Goal: Transaction & Acquisition: Purchase product/service

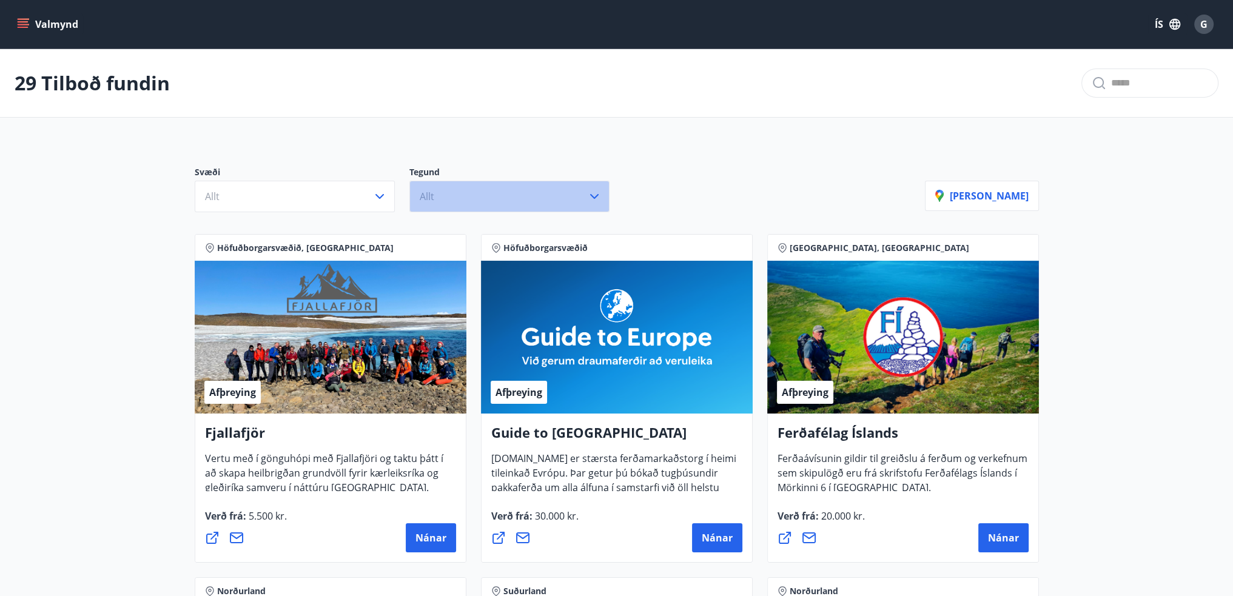
click at [475, 192] on button "Allt" at bounding box center [509, 197] width 200 height 32
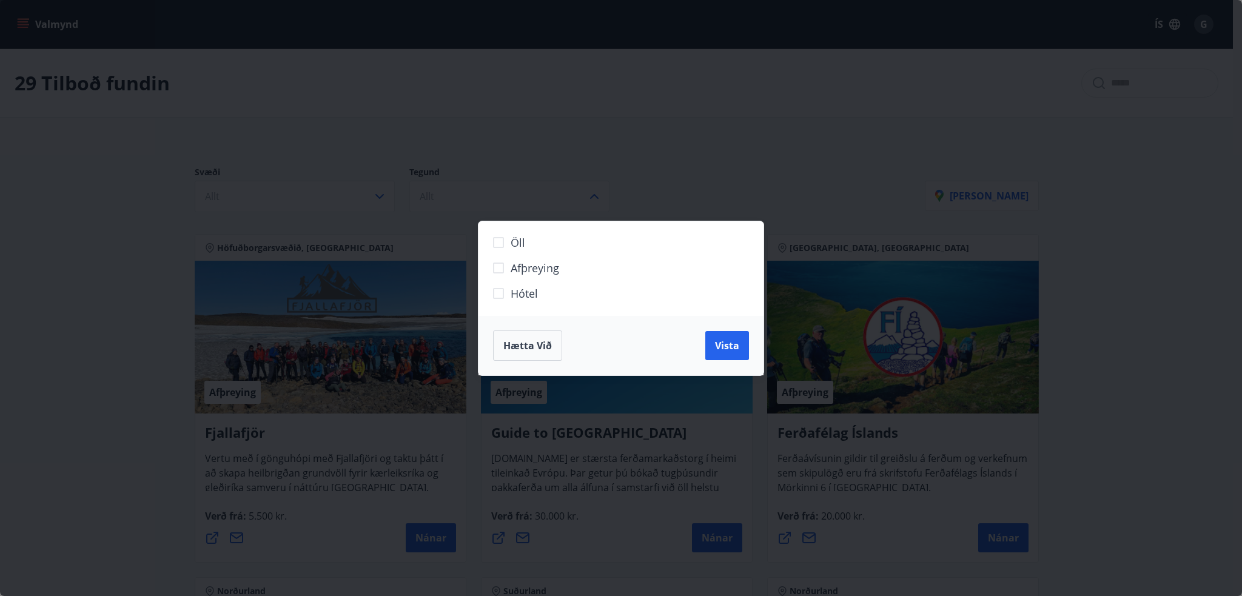
click at [508, 339] on span "Hætta við" at bounding box center [527, 345] width 49 height 13
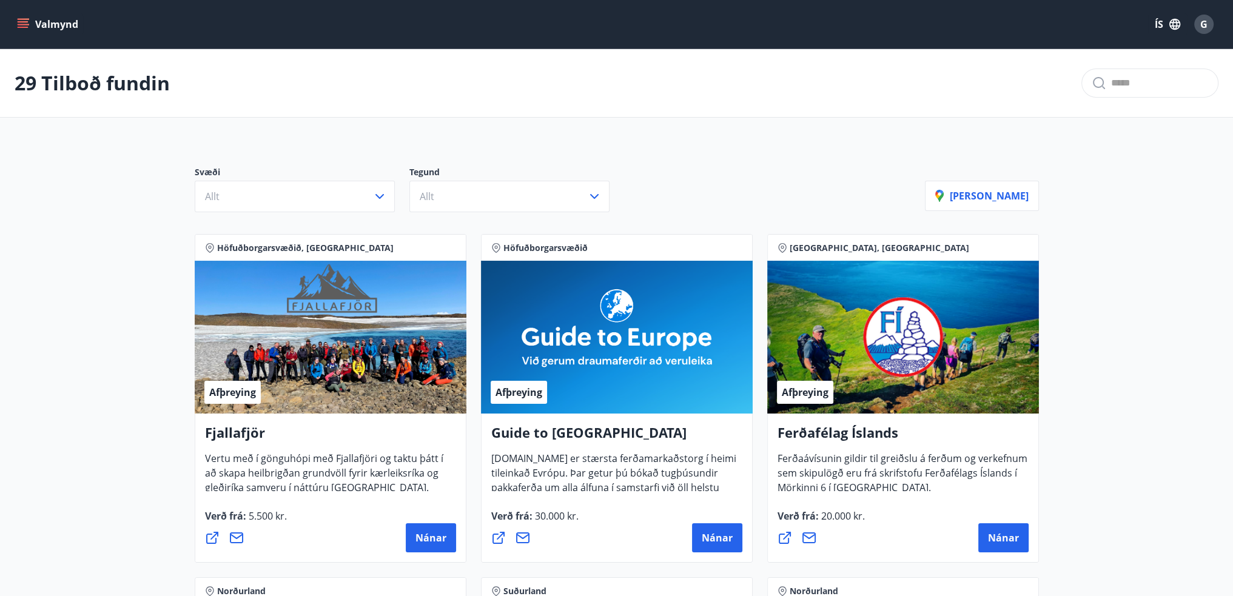
click at [22, 21] on icon "menu" at bounding box center [23, 21] width 11 height 1
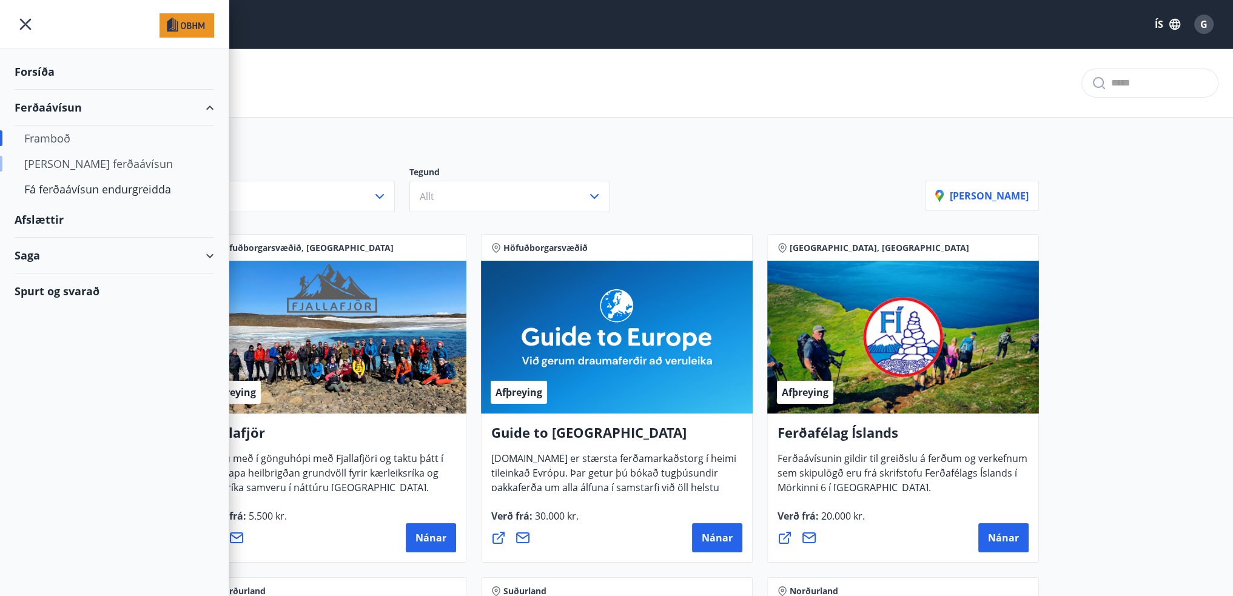
click at [102, 157] on div "[PERSON_NAME] ferðaávísun" at bounding box center [114, 163] width 180 height 25
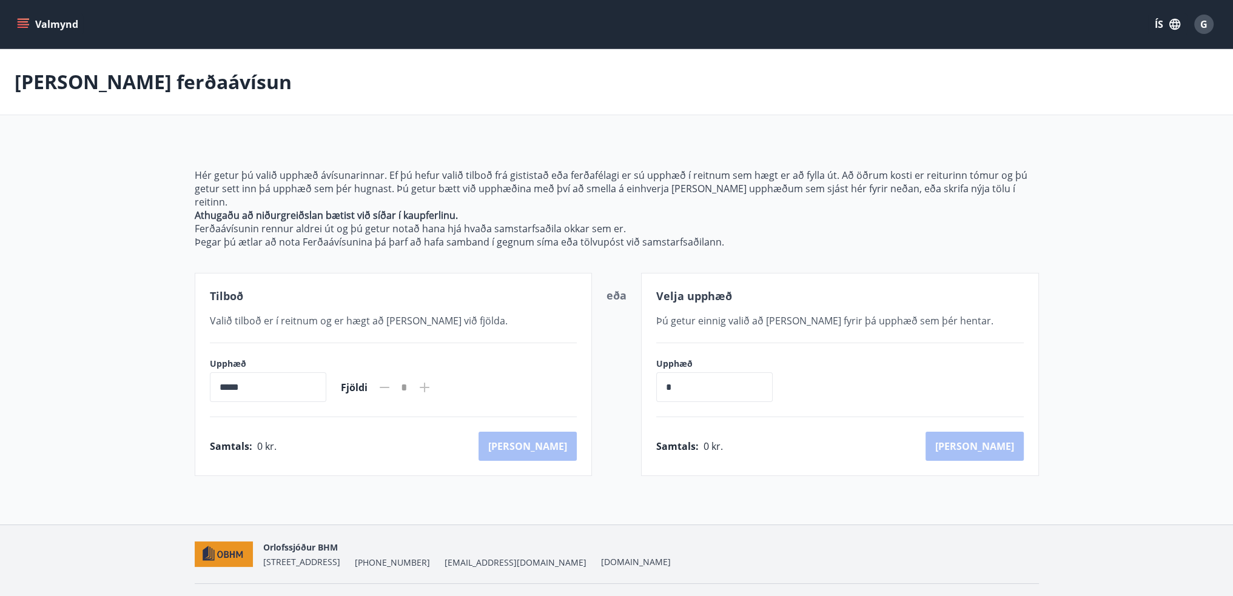
click at [23, 26] on icon "menu" at bounding box center [23, 24] width 12 height 12
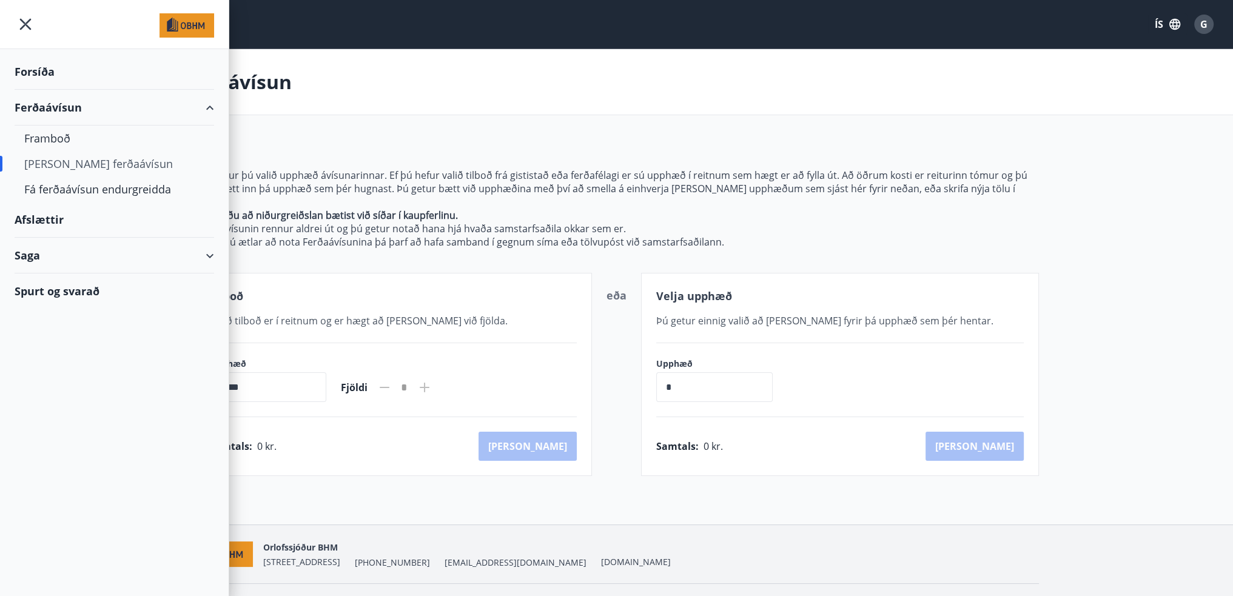
click at [36, 253] on div "Saga" at bounding box center [114, 256] width 199 height 36
click at [70, 283] on div "Ferðaávísun" at bounding box center [114, 285] width 180 height 25
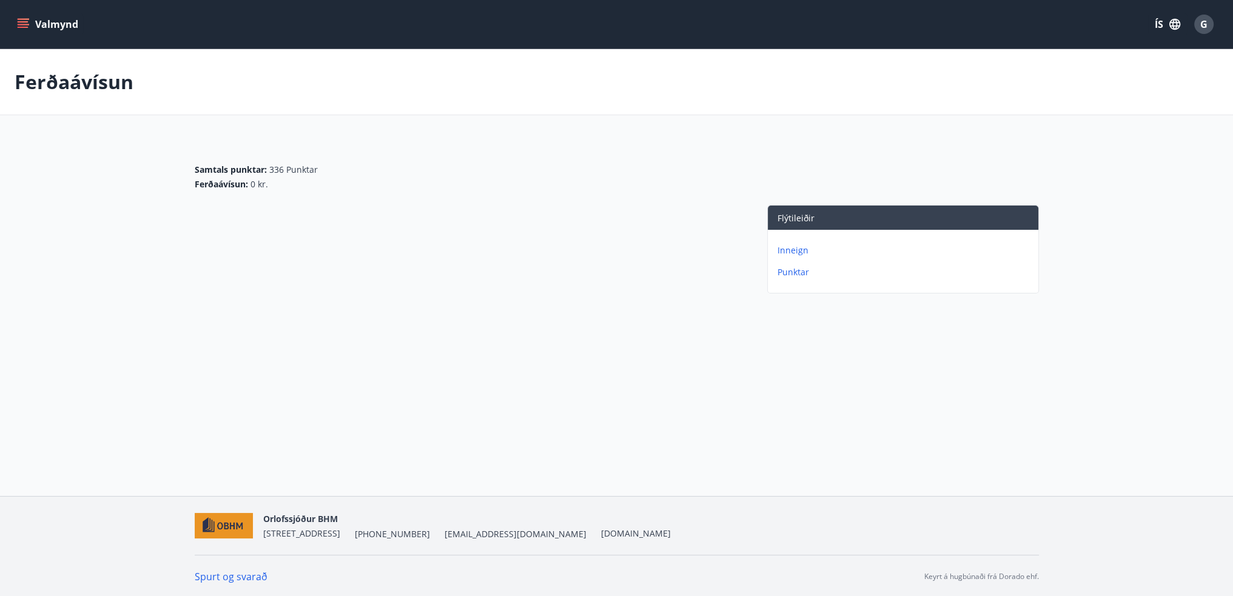
click at [55, 30] on button "Valmynd" at bounding box center [49, 24] width 69 height 22
